Goal: Entertainment & Leisure: Consume media (video, audio)

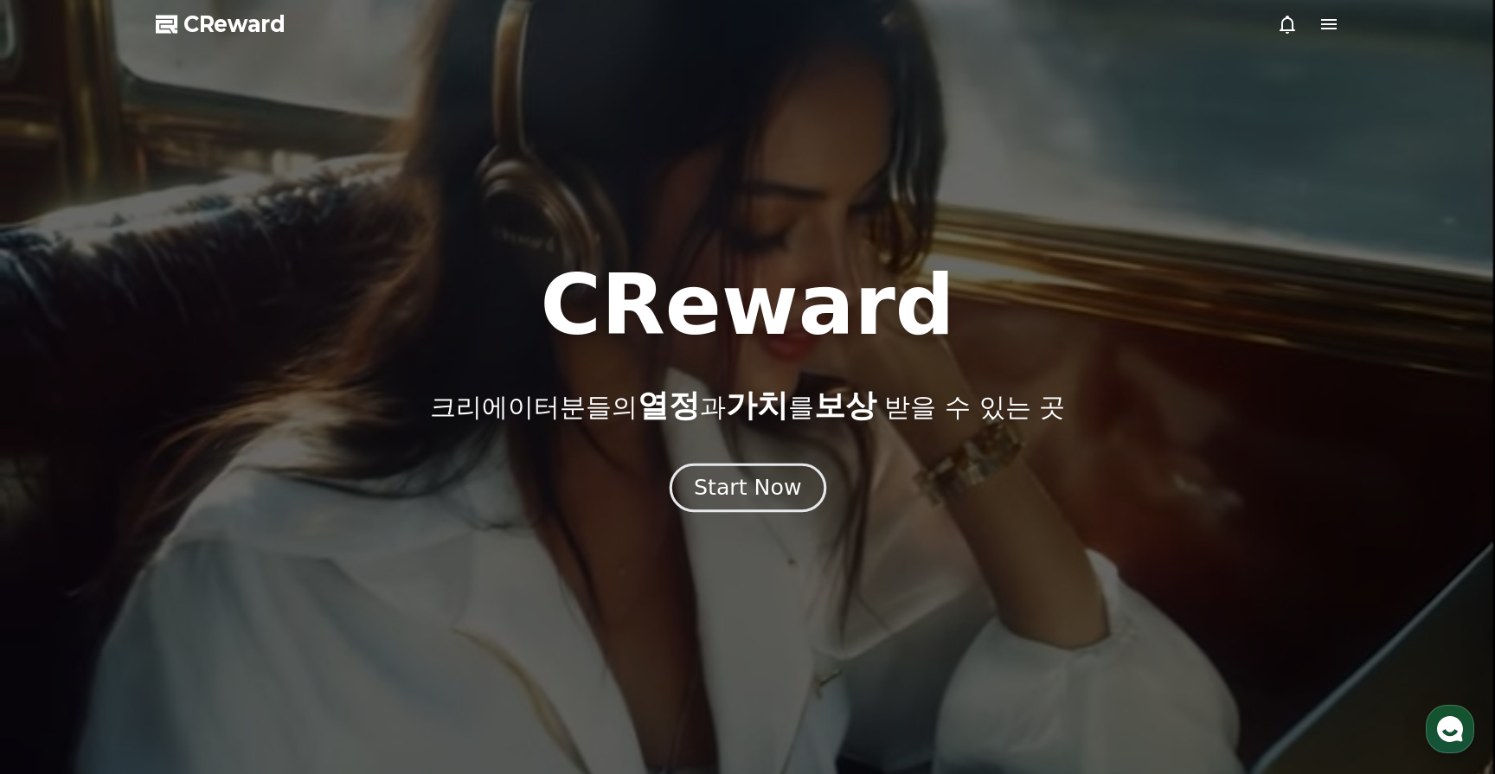
click at [757, 485] on div "Start Now" at bounding box center [747, 487] width 107 height 29
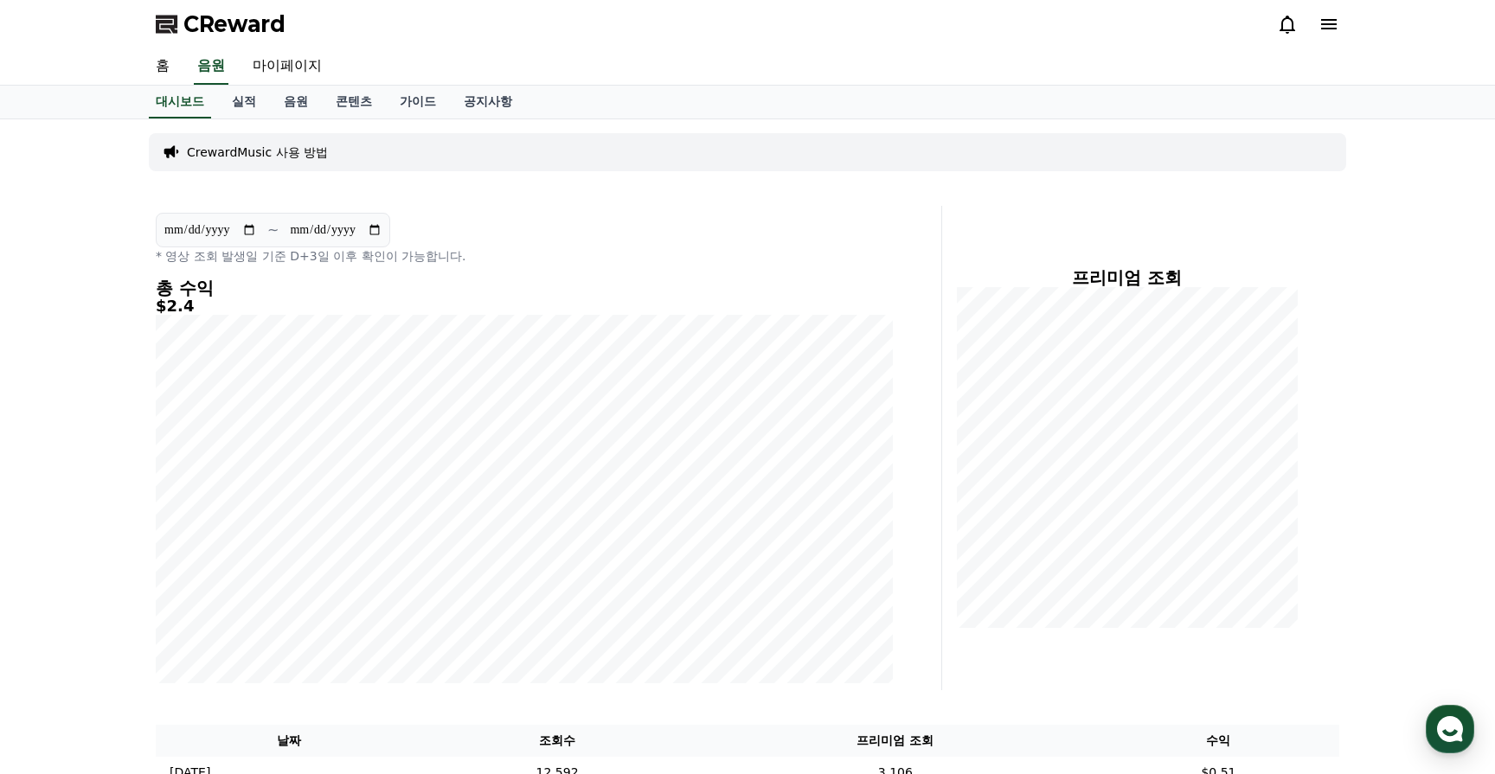
click at [1327, 32] on icon at bounding box center [1329, 24] width 21 height 21
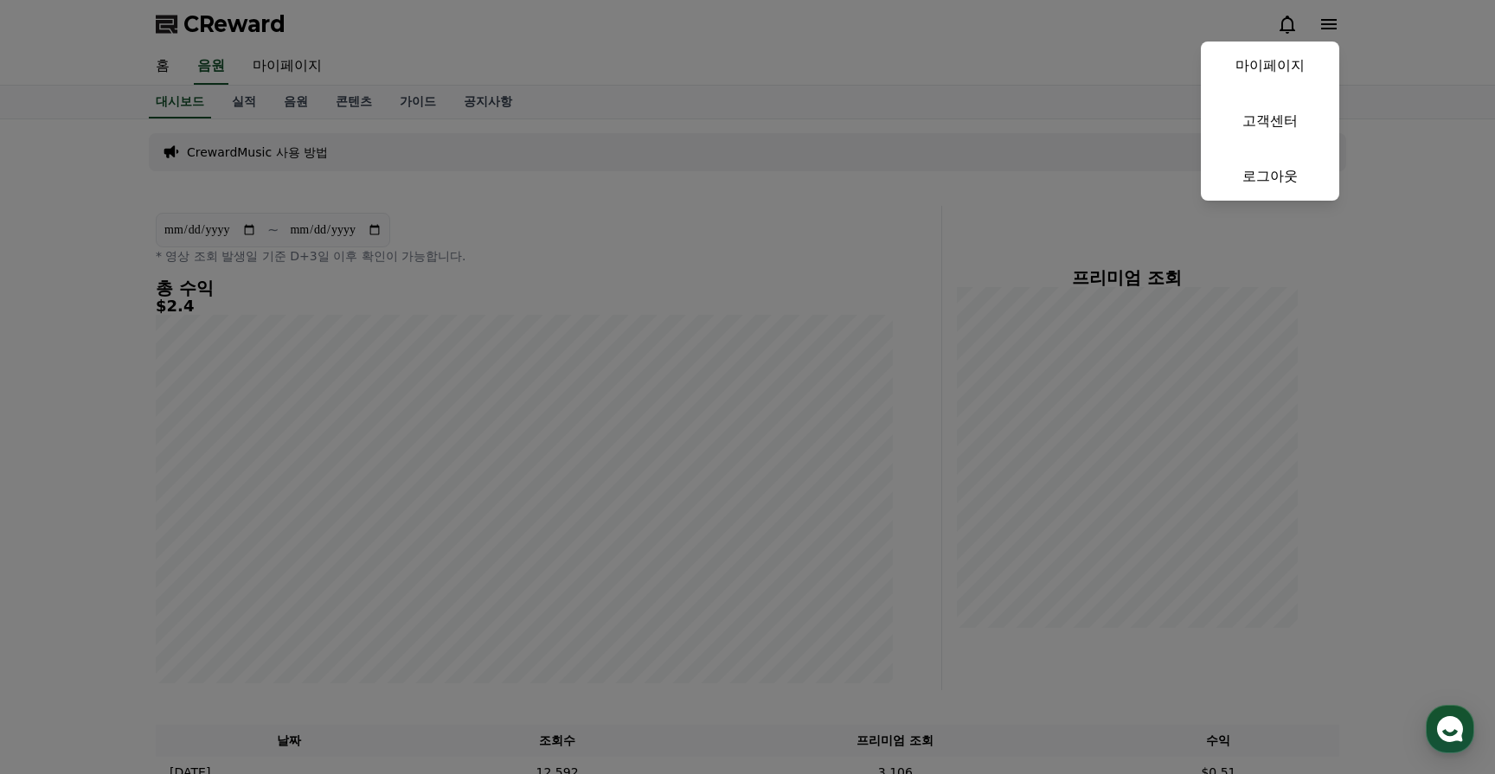
click at [1327, 32] on button "close" at bounding box center [747, 387] width 1495 height 774
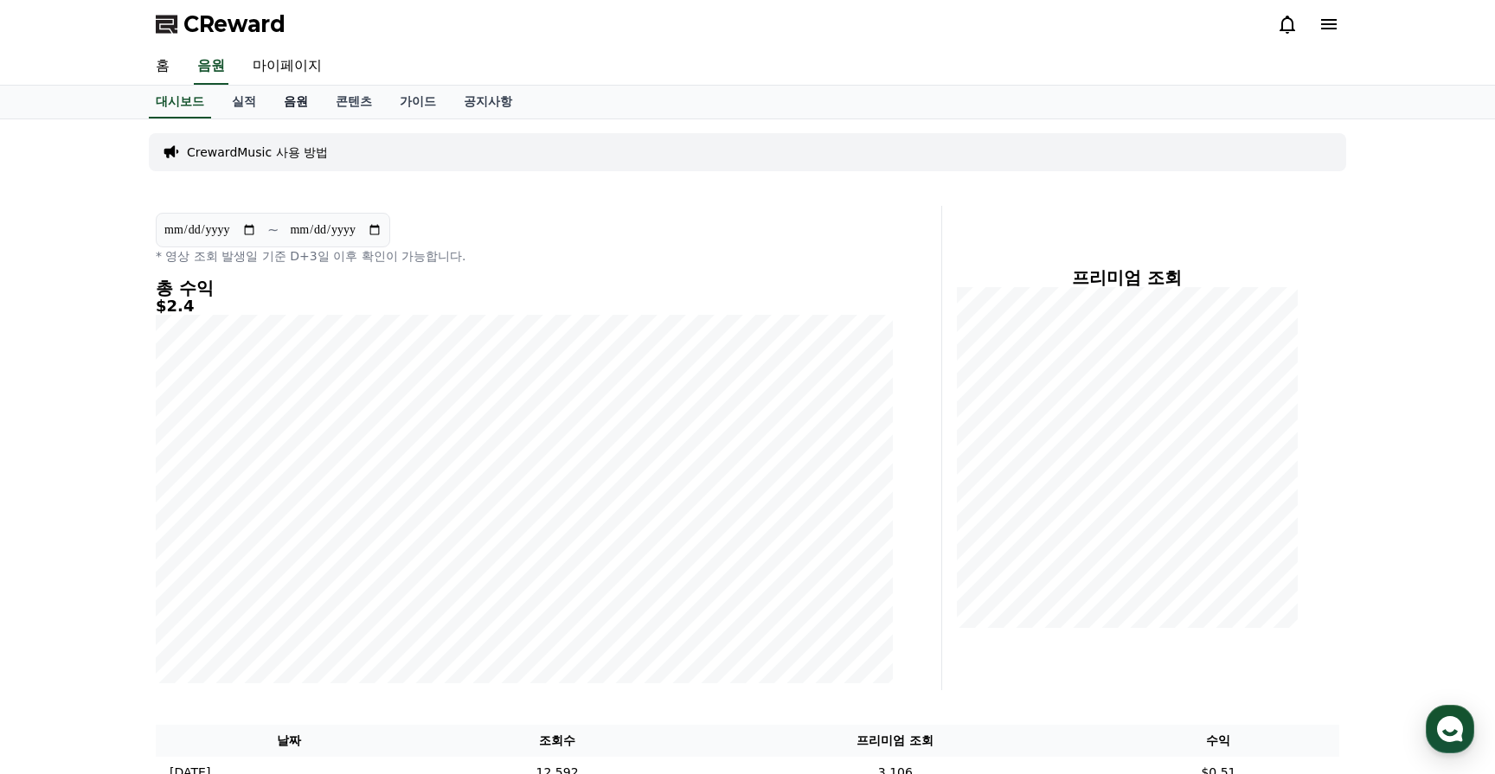
click at [273, 106] on link "음원" at bounding box center [296, 102] width 52 height 33
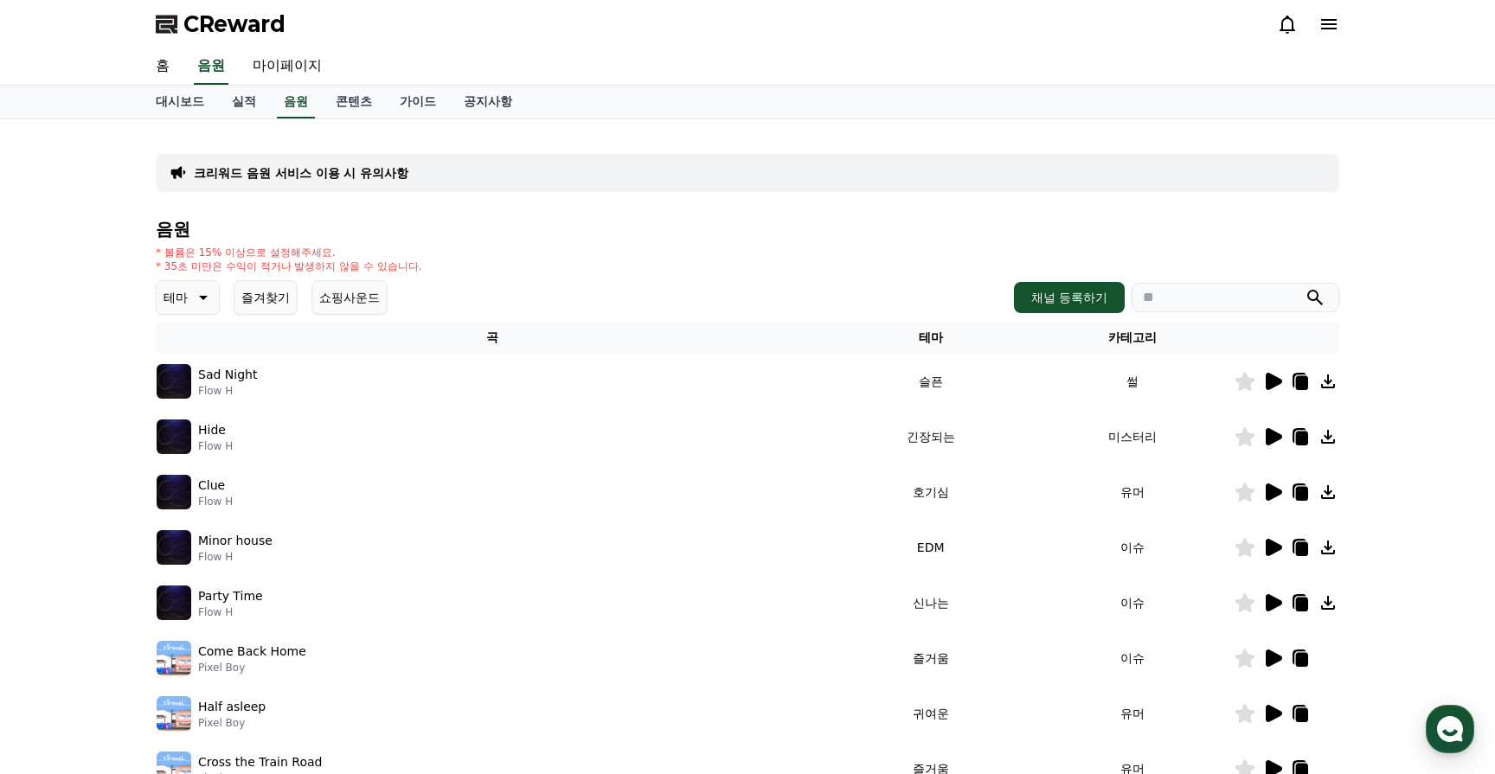
click at [193, 287] on icon at bounding box center [201, 297] width 21 height 21
click at [173, 439] on button "어두운" at bounding box center [183, 441] width 50 height 38
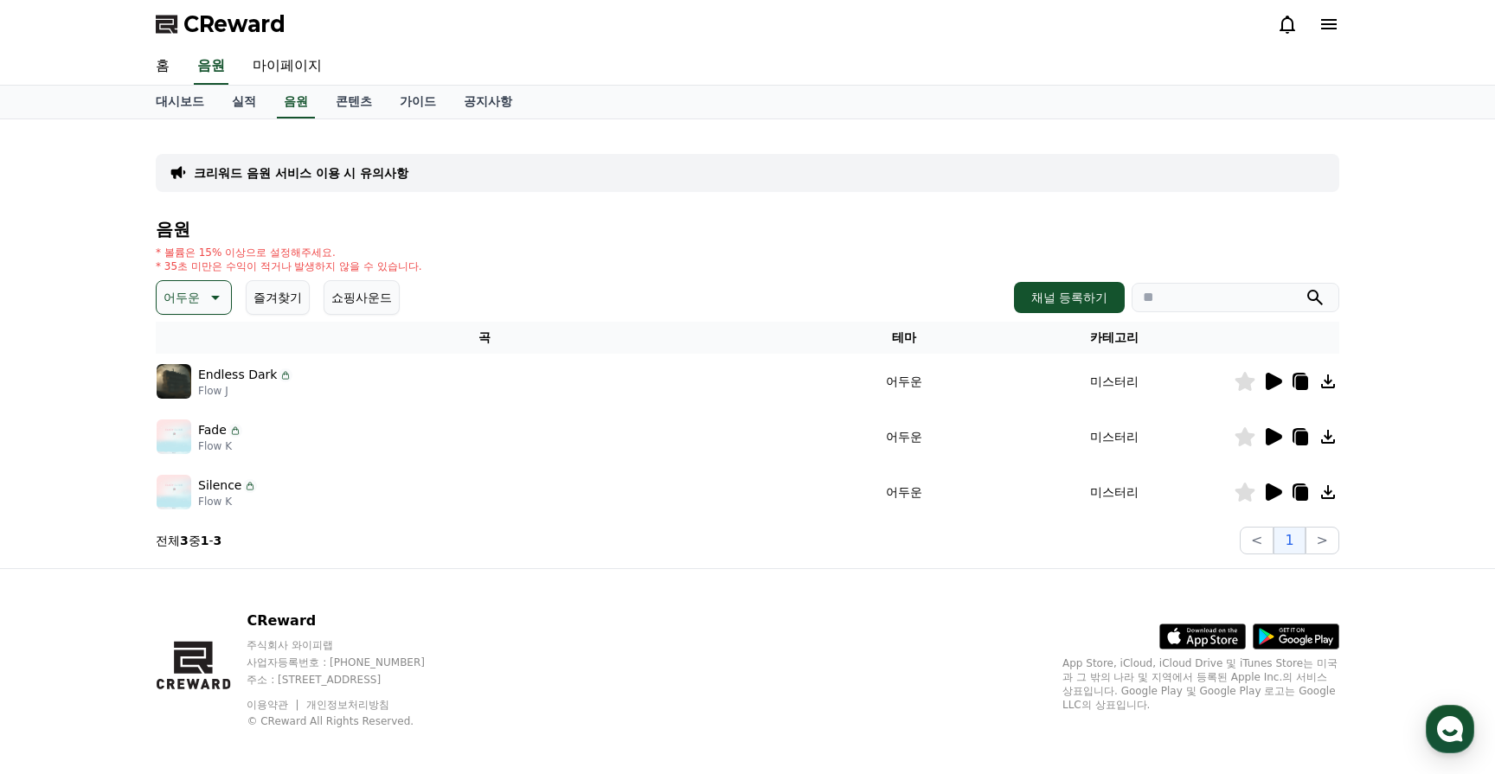
click at [1305, 493] on icon at bounding box center [1302, 494] width 12 height 14
click at [288, 93] on link "음원" at bounding box center [296, 102] width 38 height 33
click at [203, 290] on icon at bounding box center [213, 297] width 21 height 21
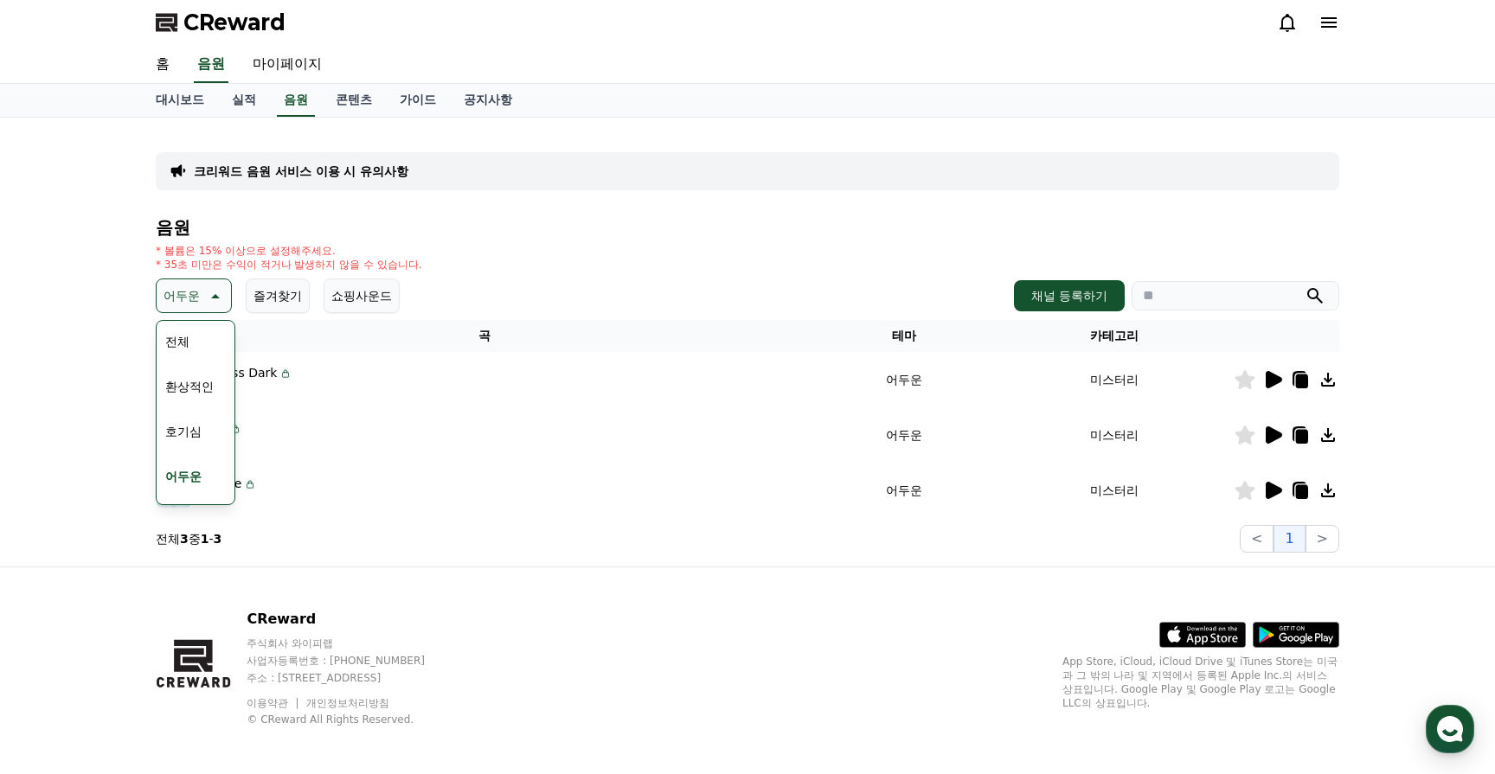
click at [185, 434] on button "호기심" at bounding box center [183, 432] width 50 height 38
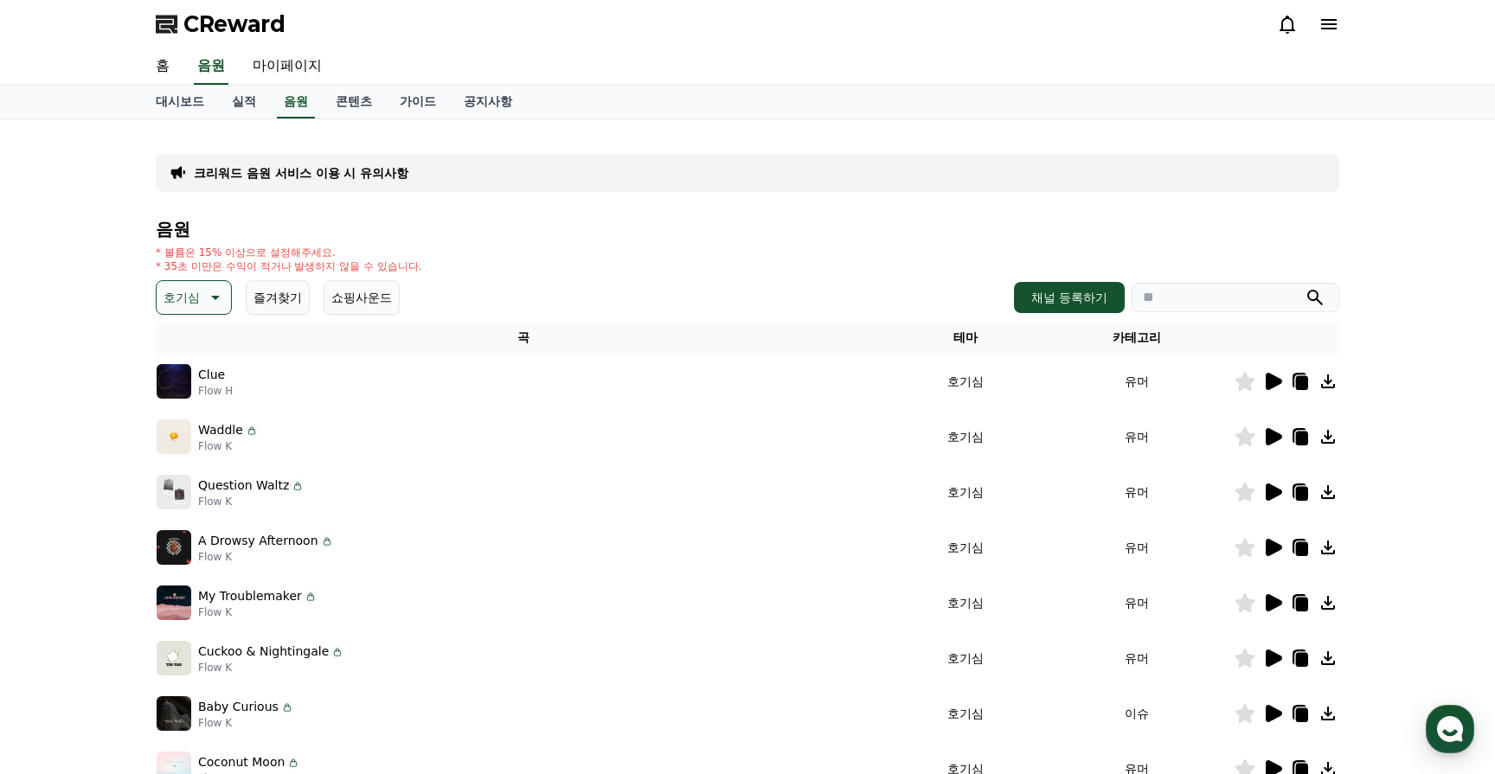
click at [1275, 381] on icon at bounding box center [1274, 381] width 16 height 17
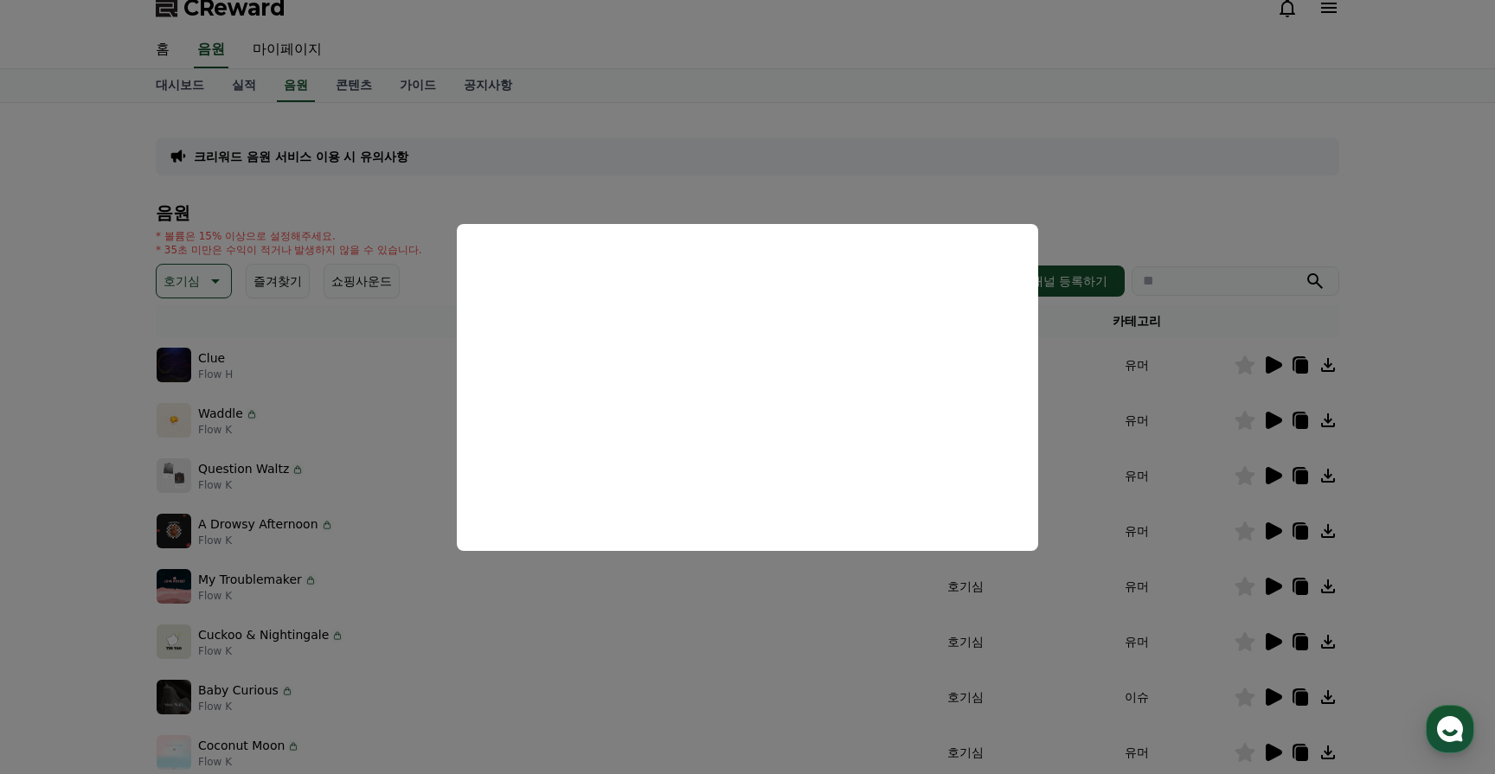
scroll to position [13, 0]
click at [1242, 409] on button "close modal" at bounding box center [747, 387] width 1495 height 774
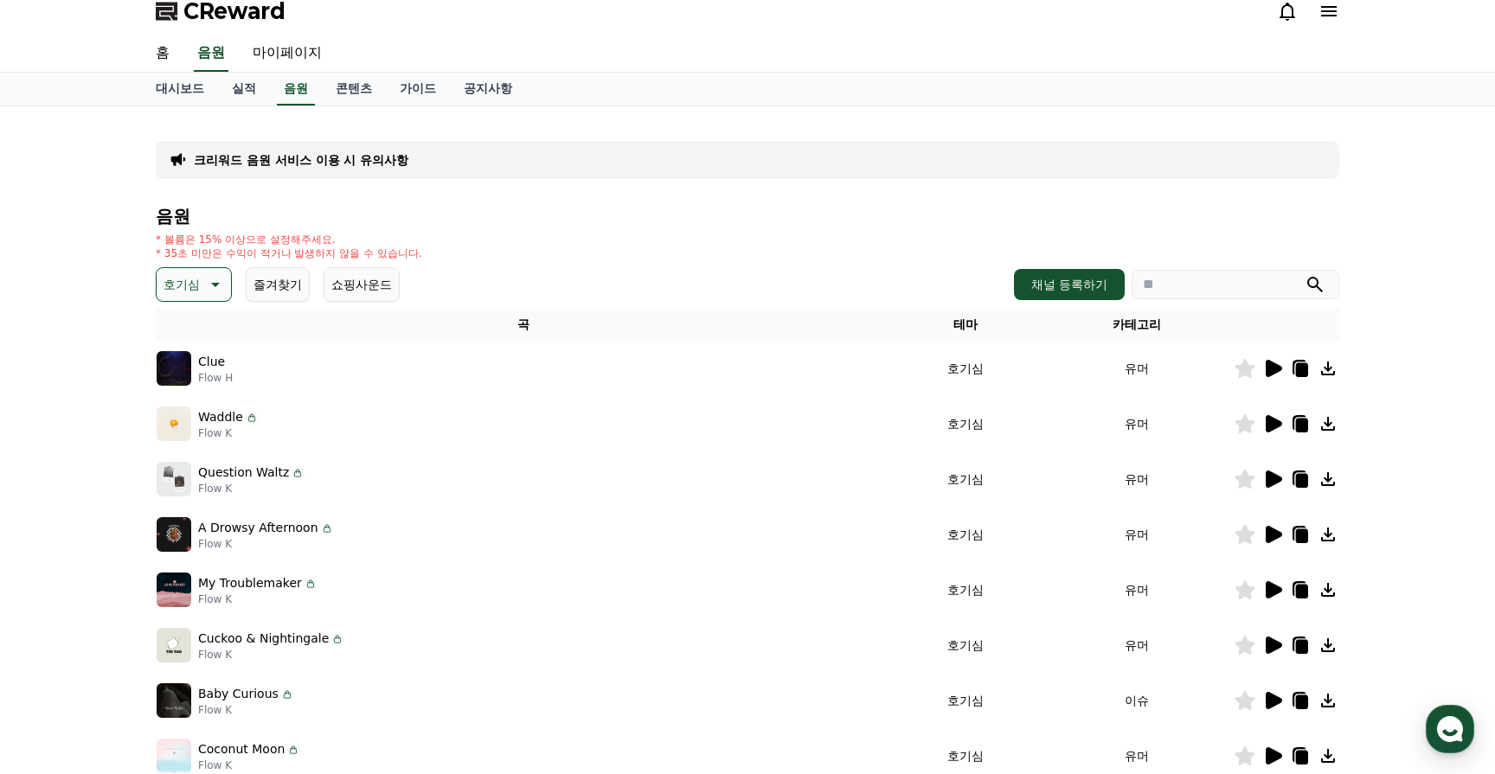
click at [1276, 423] on icon at bounding box center [1274, 423] width 16 height 17
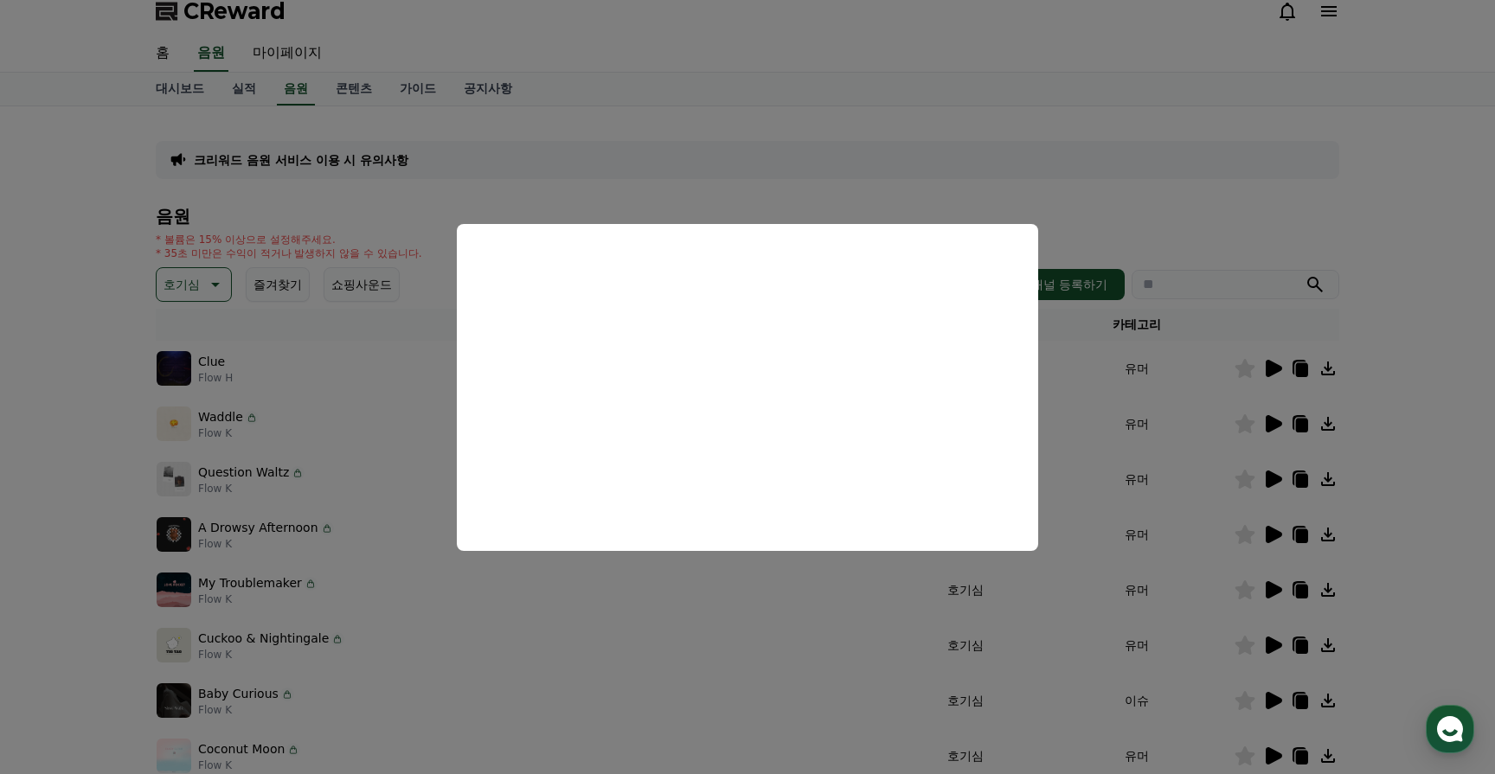
click at [1488, 515] on button "close modal" at bounding box center [747, 387] width 1495 height 774
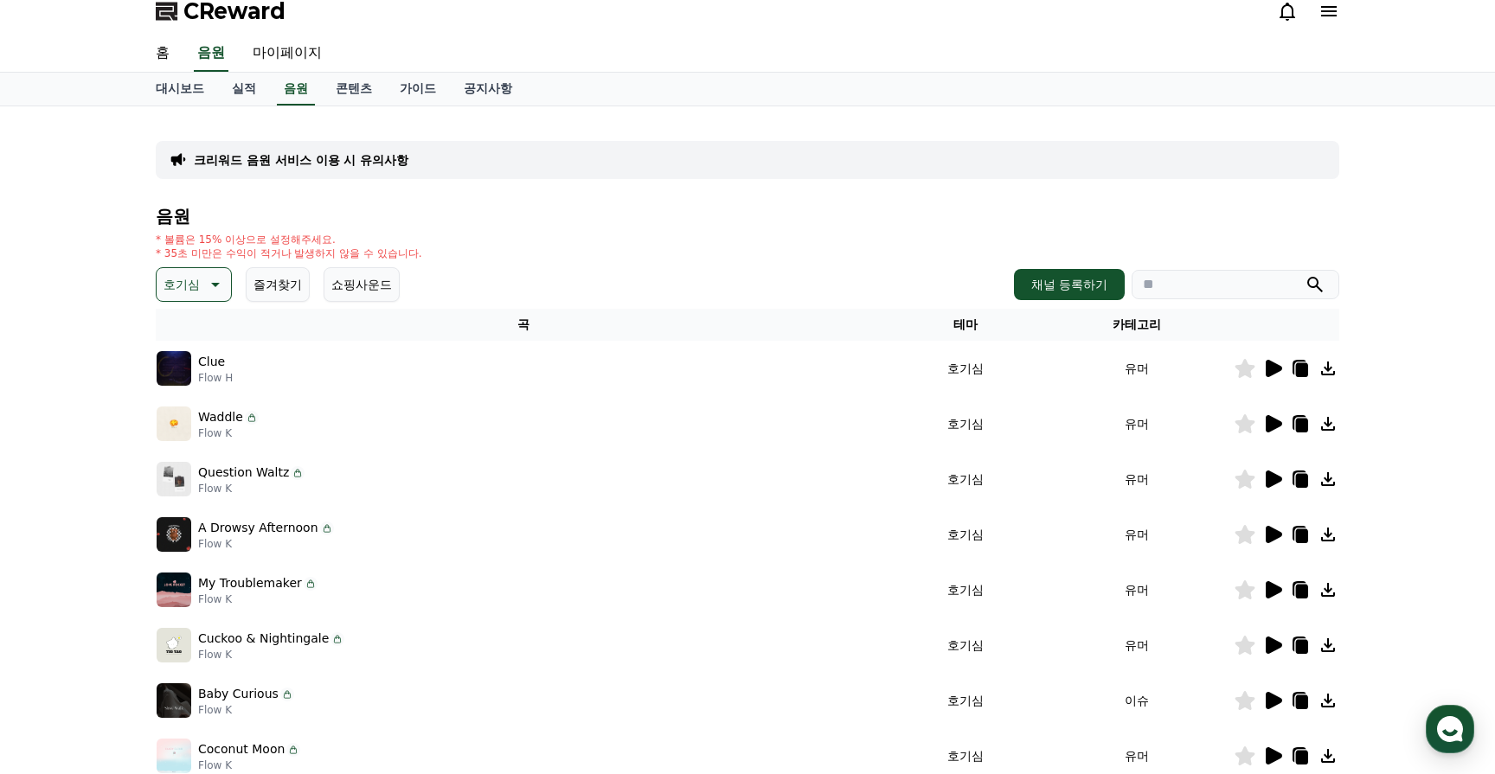
click at [1267, 474] on icon at bounding box center [1274, 479] width 16 height 17
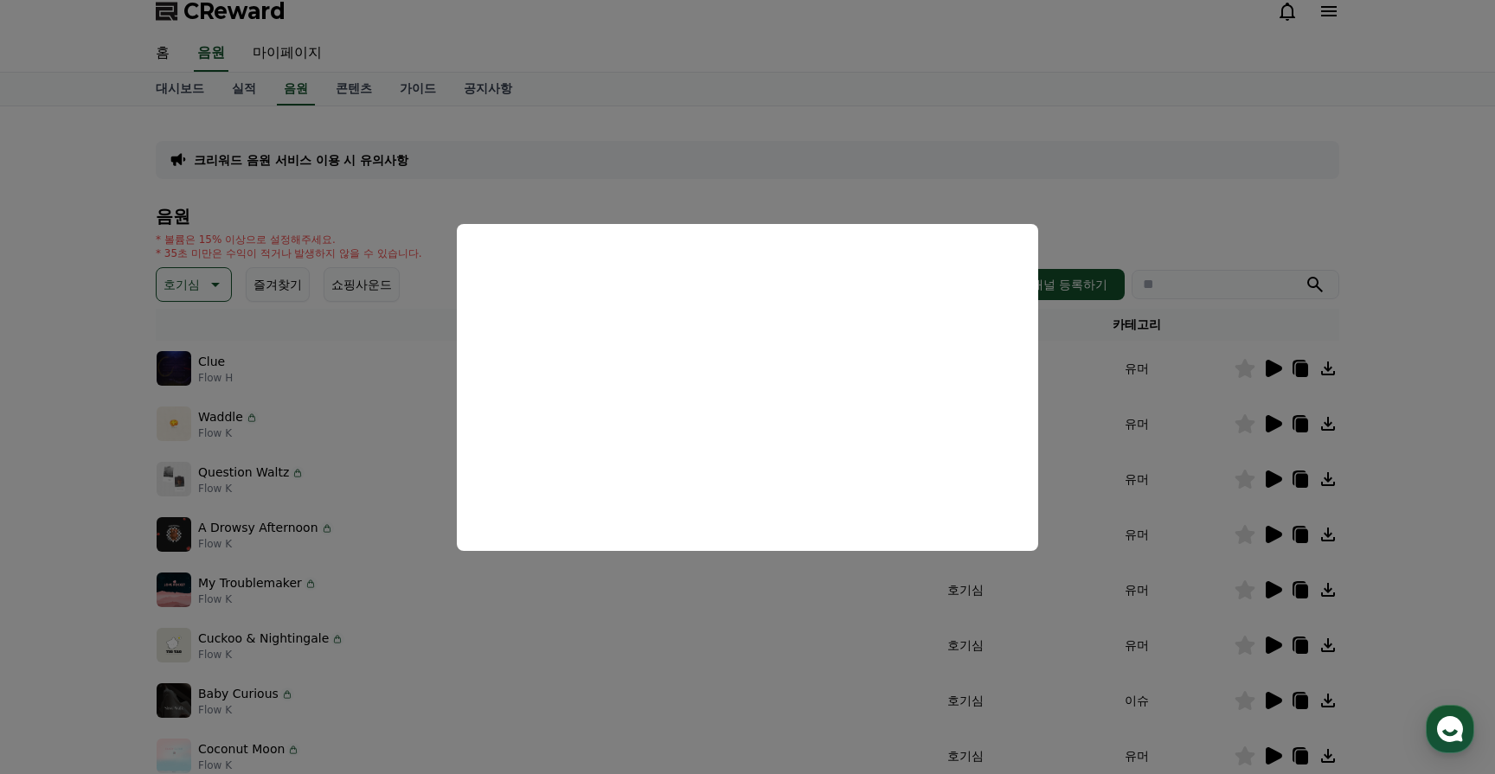
click at [1434, 412] on button "close modal" at bounding box center [747, 387] width 1495 height 774
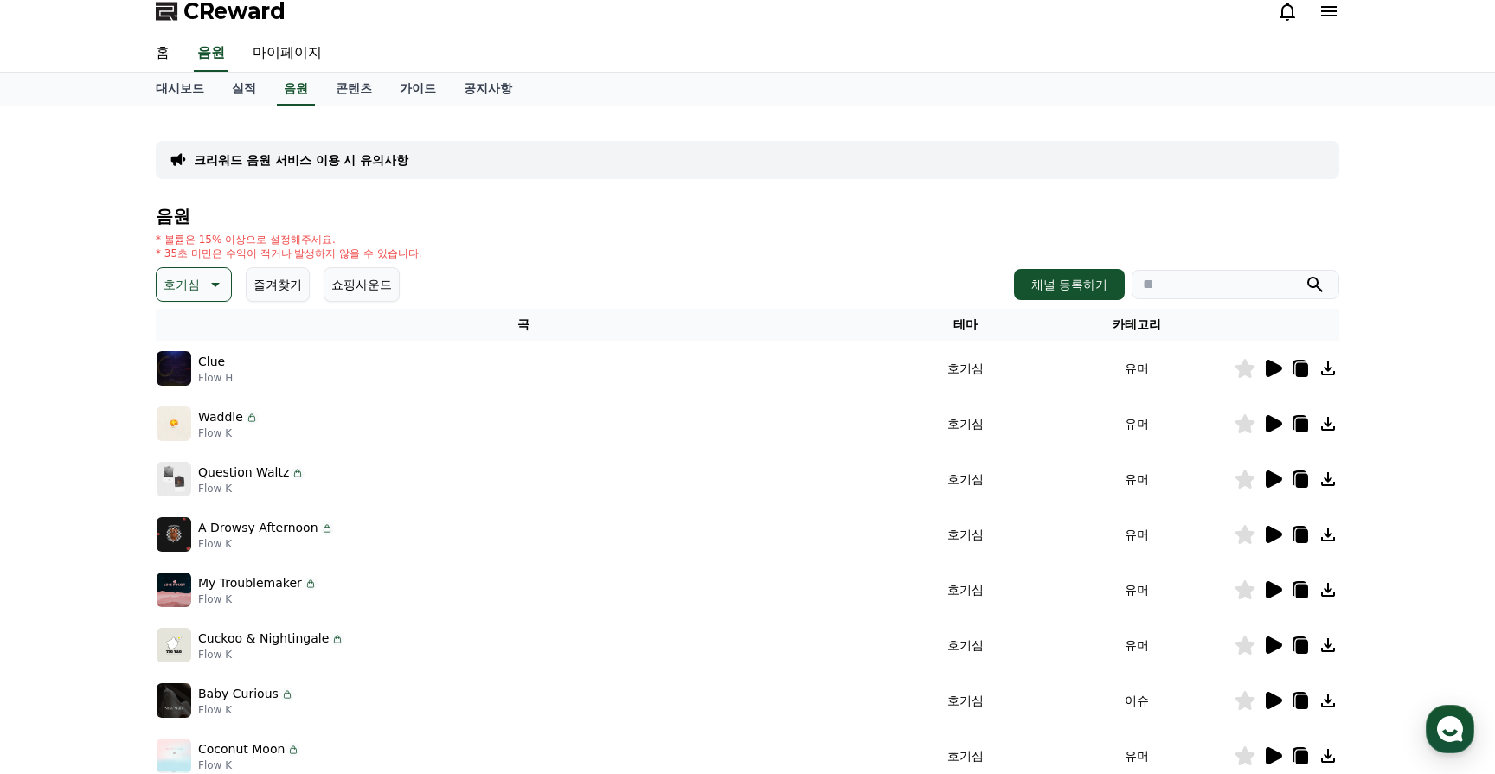
click at [1272, 530] on icon at bounding box center [1274, 534] width 16 height 17
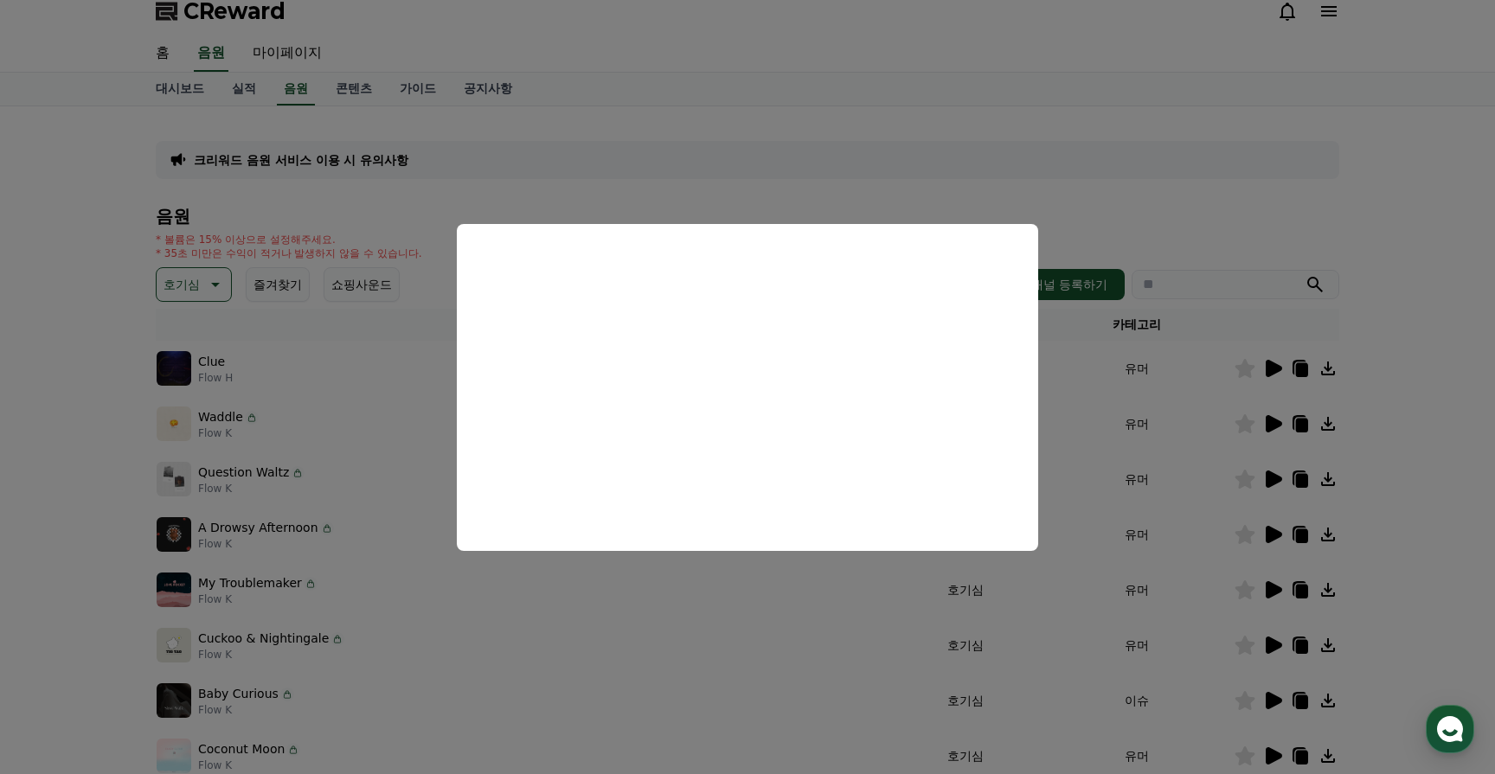
click at [922, 152] on button "close modal" at bounding box center [747, 387] width 1495 height 774
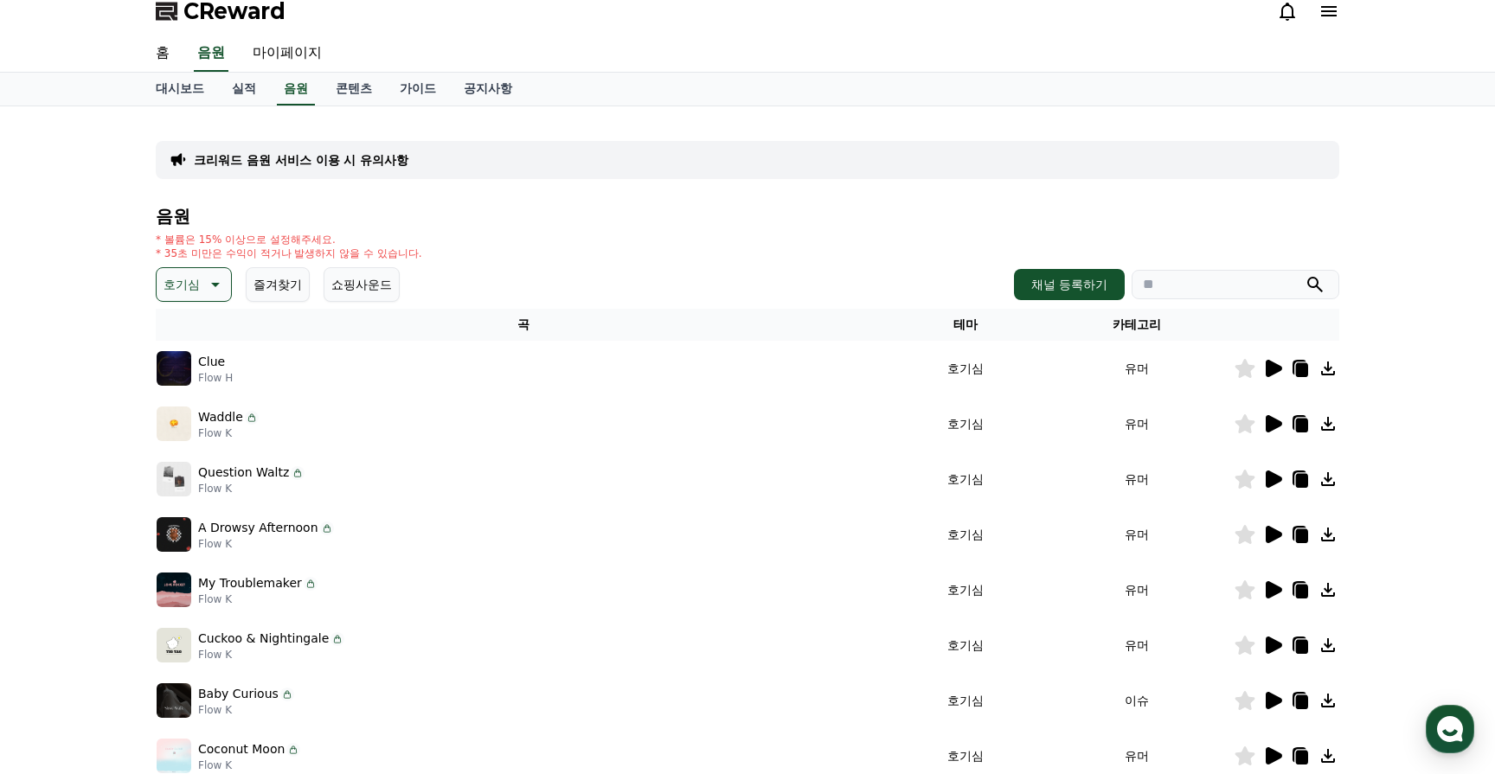
click at [1299, 537] on icon at bounding box center [1302, 537] width 12 height 14
